Goal: Download file/media

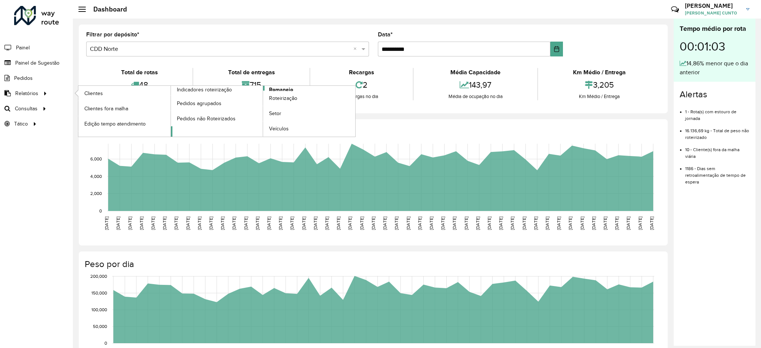
click at [297, 86] on link "Romaneio" at bounding box center [263, 111] width 185 height 51
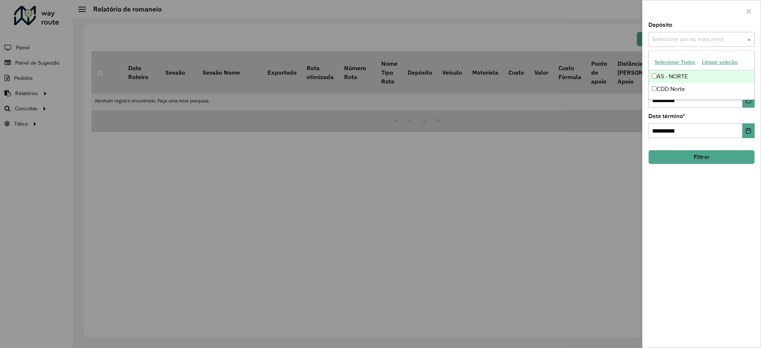
click at [670, 39] on input "text" at bounding box center [697, 39] width 95 height 9
click at [674, 84] on div "CDD Norte" at bounding box center [700, 89] width 105 height 13
click at [684, 4] on div at bounding box center [701, 11] width 118 height 22
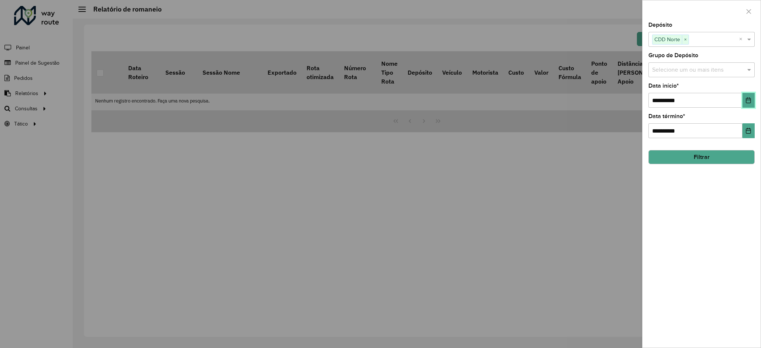
click at [751, 99] on icon "Choose Date" at bounding box center [748, 100] width 6 height 6
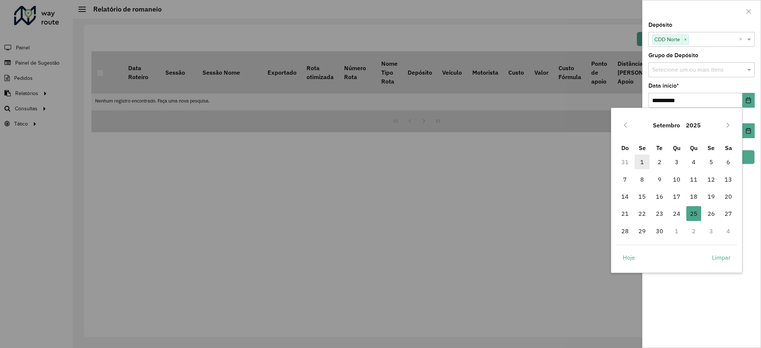
click at [636, 168] on span "1" at bounding box center [641, 162] width 15 height 15
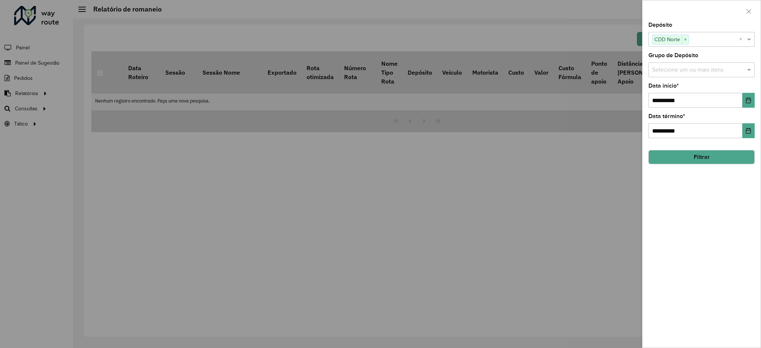
click at [723, 161] on button "Filtrar" at bounding box center [701, 157] width 106 height 14
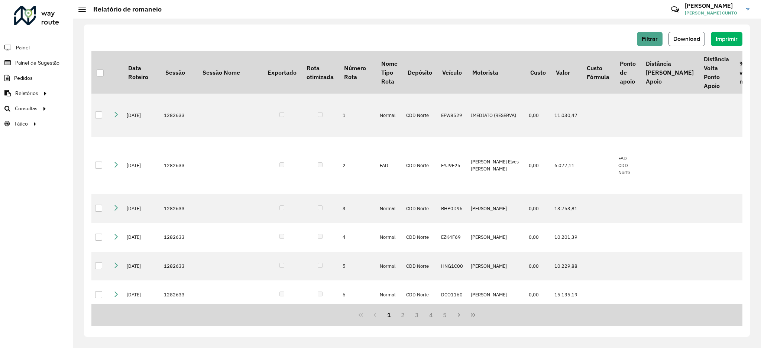
click at [698, 42] on button "Download" at bounding box center [686, 39] width 36 height 14
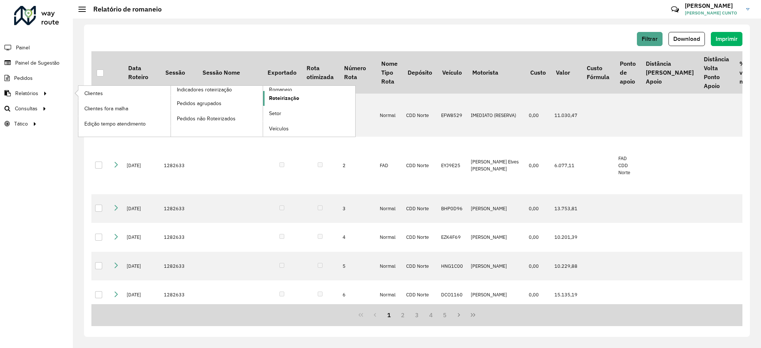
click at [317, 104] on link "Roteirização" at bounding box center [309, 98] width 92 height 15
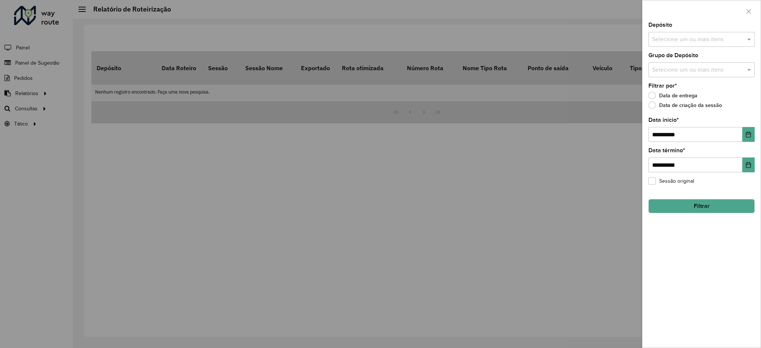
click at [677, 30] on div "Depósito Selecione um ou mais itens" at bounding box center [701, 34] width 106 height 25
click at [677, 34] on div "Selecione um ou mais itens" at bounding box center [701, 39] width 106 height 15
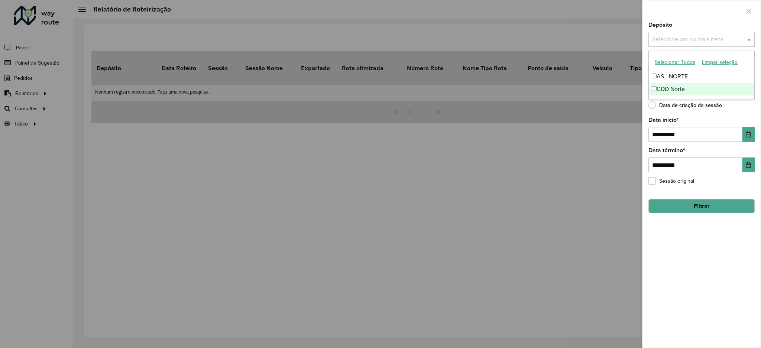
click at [676, 91] on div "CDD Norte" at bounding box center [700, 89] width 105 height 13
click at [751, 143] on div "**********" at bounding box center [701, 184] width 118 height 325
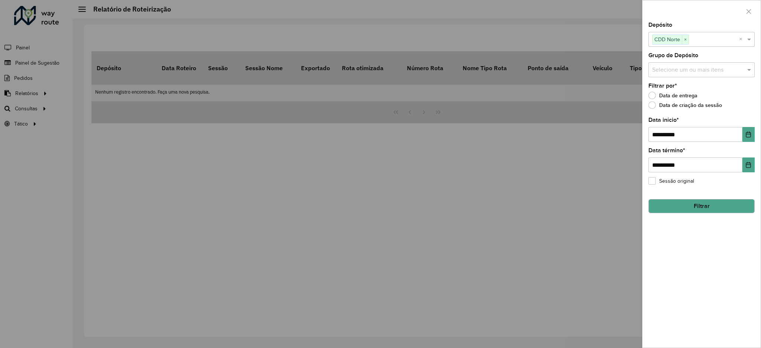
click at [751, 143] on div "**********" at bounding box center [701, 184] width 118 height 325
click at [751, 142] on div "**********" at bounding box center [701, 184] width 118 height 325
click at [744, 137] on button "Choose Date" at bounding box center [748, 134] width 12 height 15
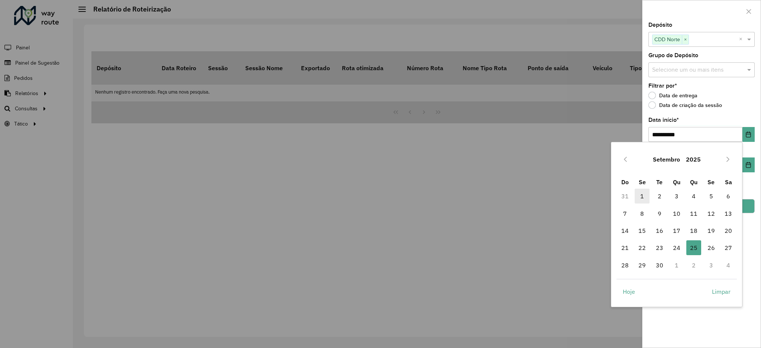
click at [637, 195] on span "1" at bounding box center [641, 196] width 15 height 15
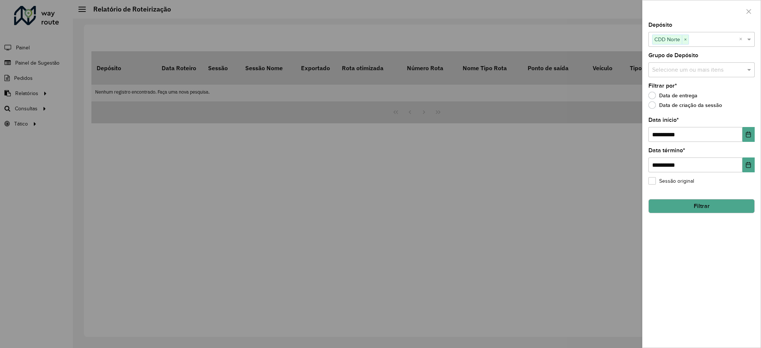
click at [739, 205] on button "Filtrar" at bounding box center [701, 206] width 106 height 14
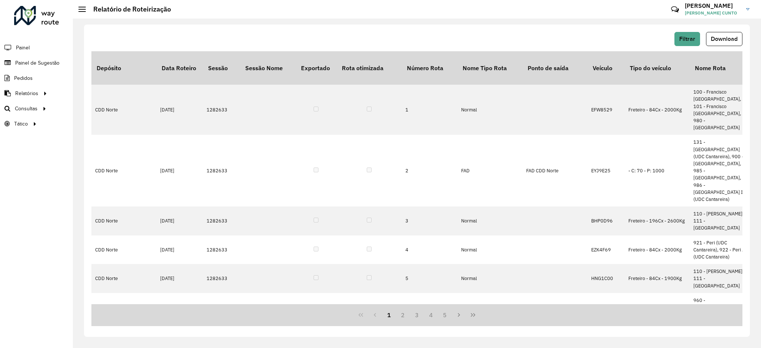
click at [732, 46] on div "Filtrar Download" at bounding box center [416, 41] width 651 height 19
click at [726, 36] on span "Download" at bounding box center [723, 39] width 27 height 6
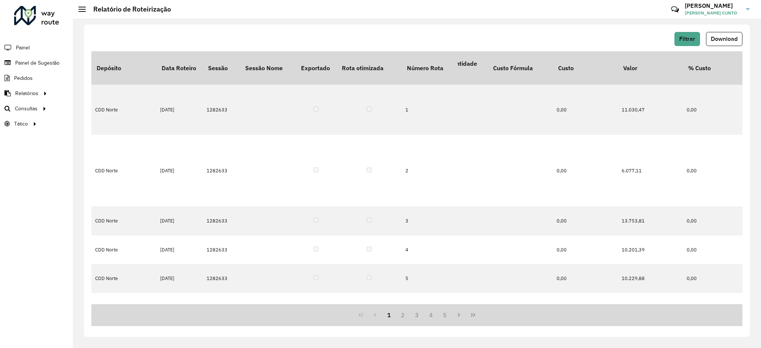
scroll to position [0, 722]
